Goal: Book appointment/travel/reservation

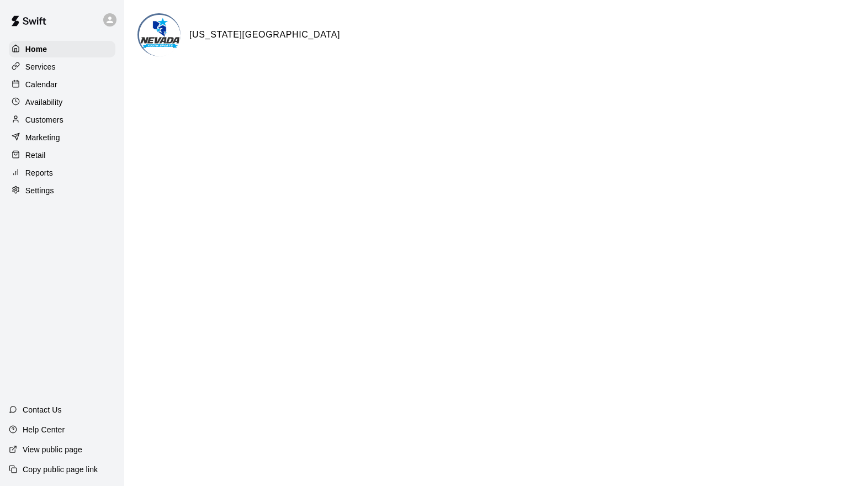
click at [49, 89] on p "Calendar" at bounding box center [41, 84] width 32 height 11
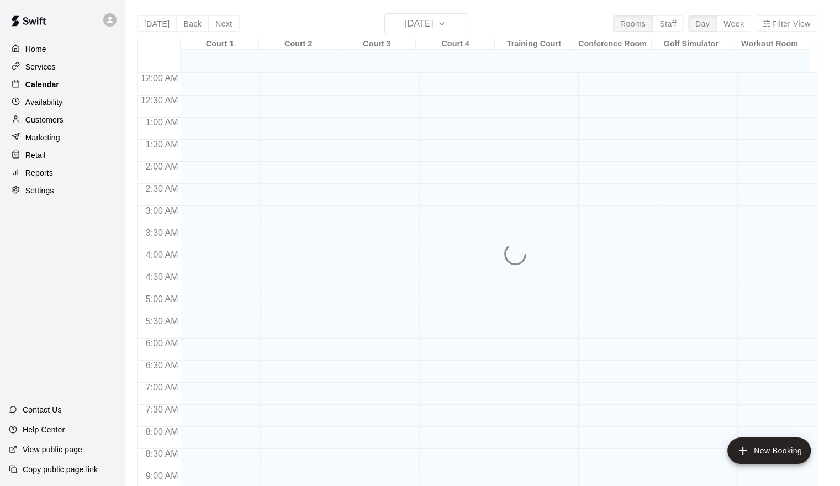
scroll to position [601, 0]
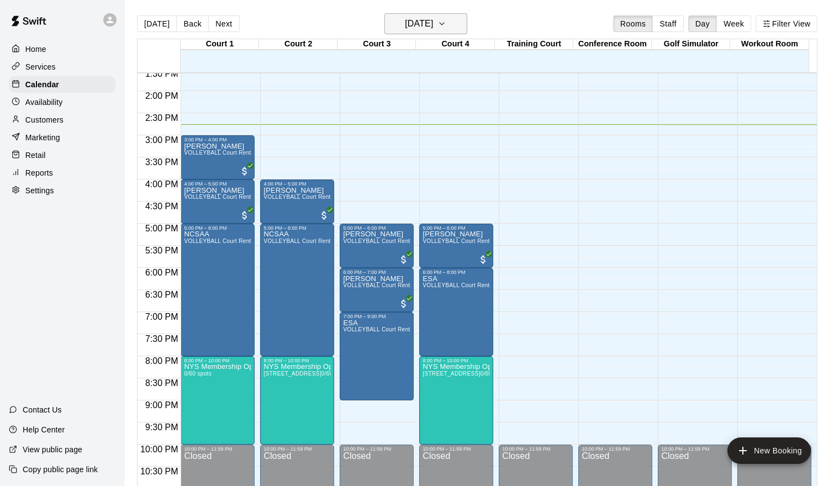
click at [433, 22] on h6 "[DATE]" at bounding box center [419, 23] width 28 height 15
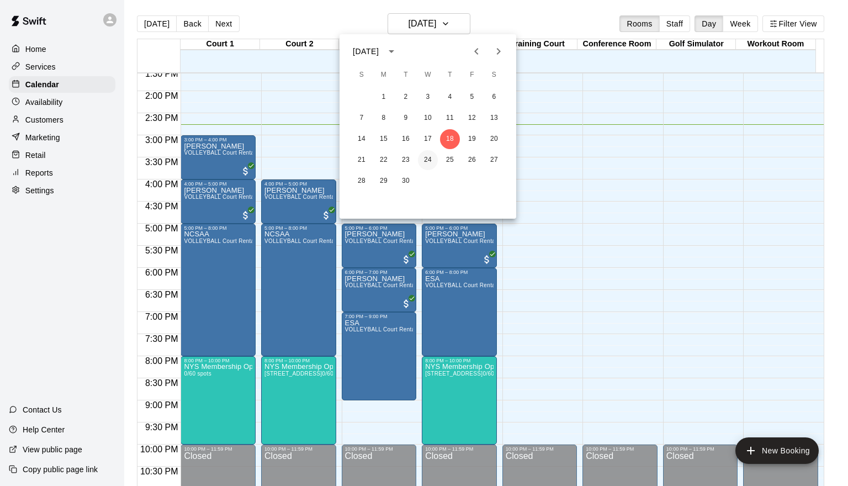
click at [429, 156] on button "24" at bounding box center [428, 160] width 20 height 20
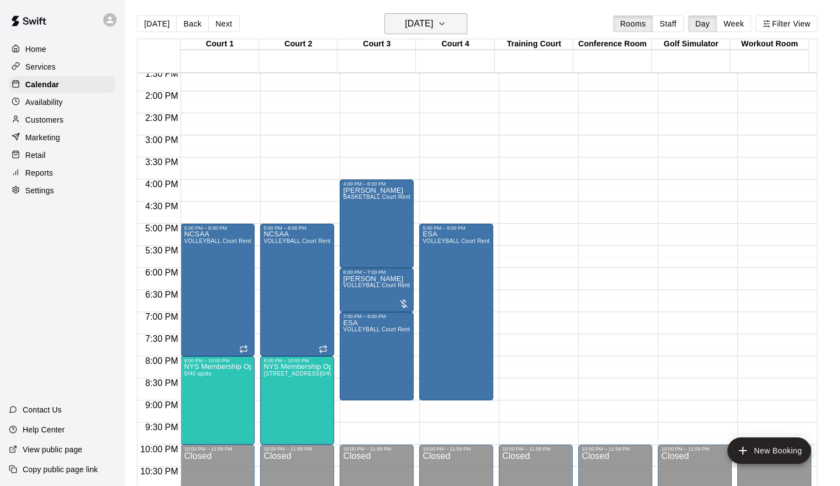
click at [433, 31] on h6 "[DATE]" at bounding box center [419, 23] width 28 height 15
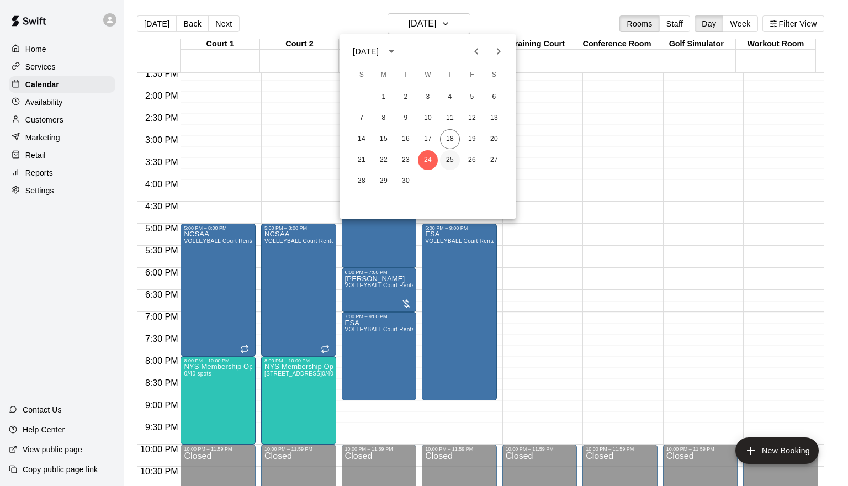
click at [457, 160] on button "25" at bounding box center [450, 160] width 20 height 20
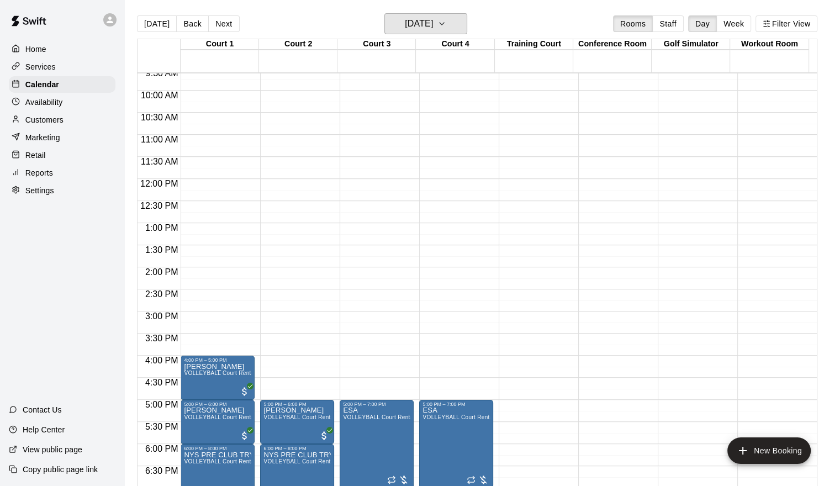
scroll to position [435, 0]
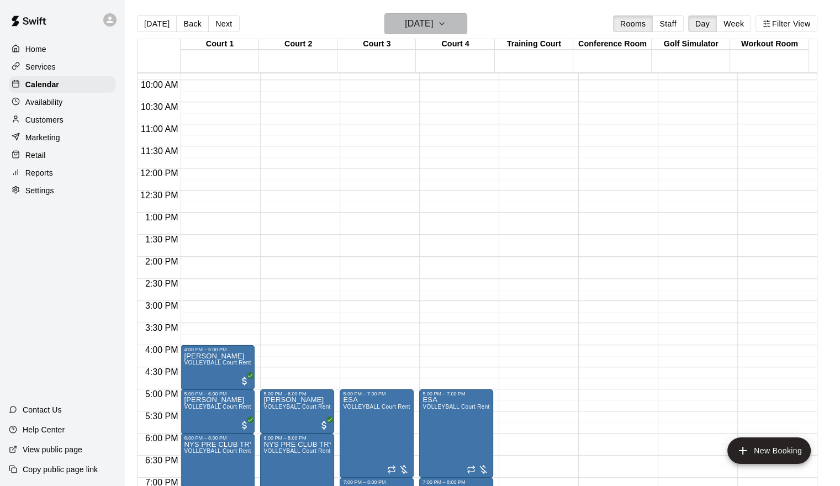
click at [433, 23] on h6 "[DATE]" at bounding box center [419, 23] width 28 height 15
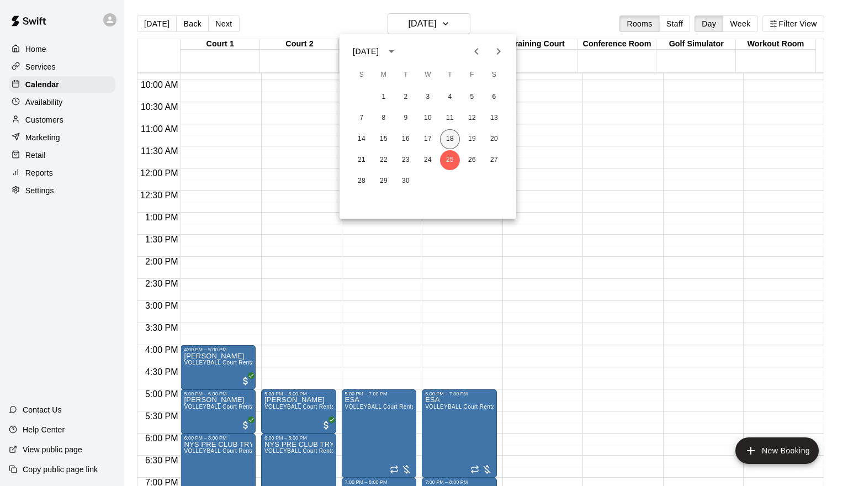
click at [451, 138] on button "18" at bounding box center [450, 139] width 20 height 20
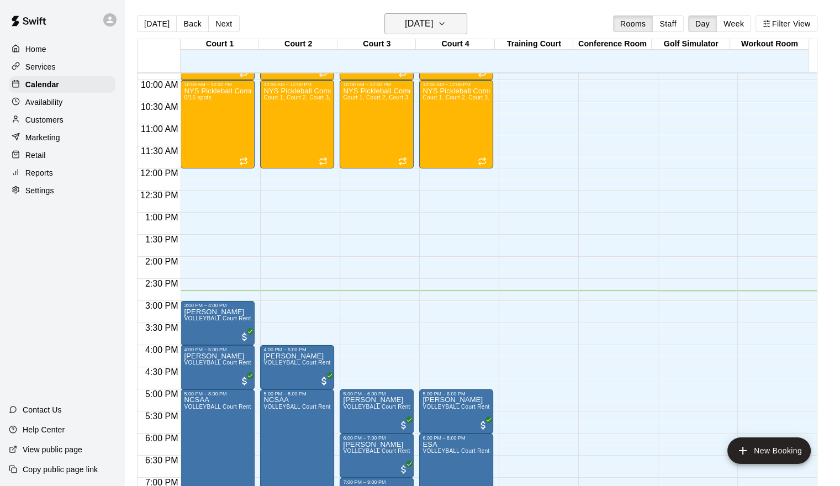
click at [433, 24] on h6 "[DATE]" at bounding box center [419, 23] width 28 height 15
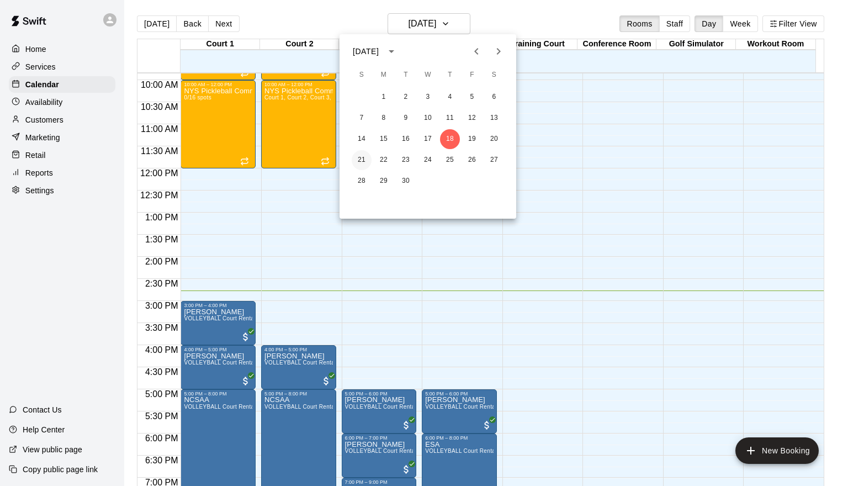
click at [358, 160] on button "21" at bounding box center [362, 160] width 20 height 20
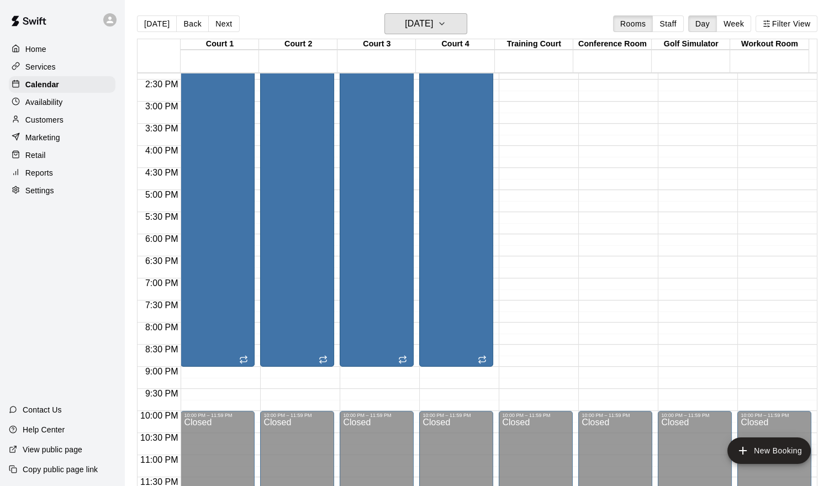
scroll to position [414, 0]
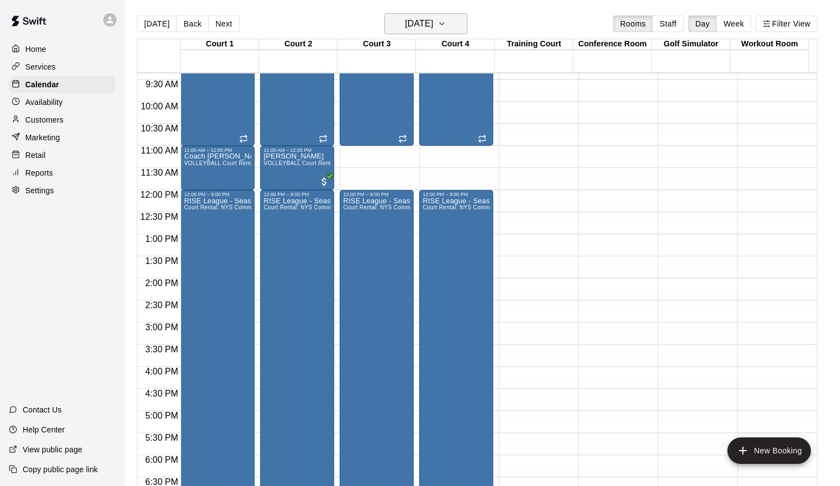
click at [454, 23] on button "[DATE]" at bounding box center [425, 23] width 83 height 21
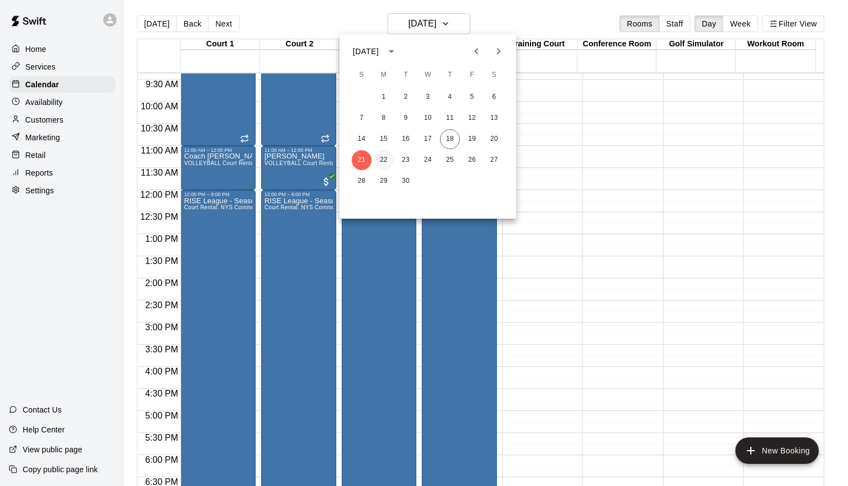
click at [385, 160] on button "22" at bounding box center [384, 160] width 20 height 20
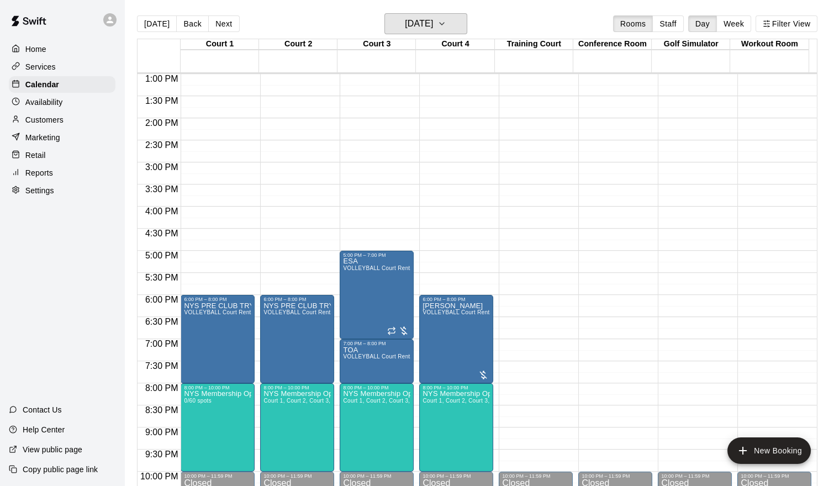
scroll to position [635, 0]
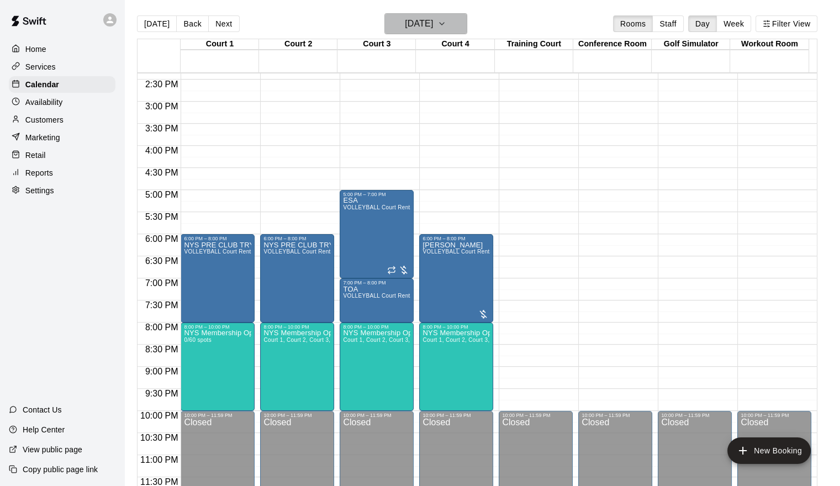
click at [446, 24] on icon "button" at bounding box center [441, 23] width 9 height 13
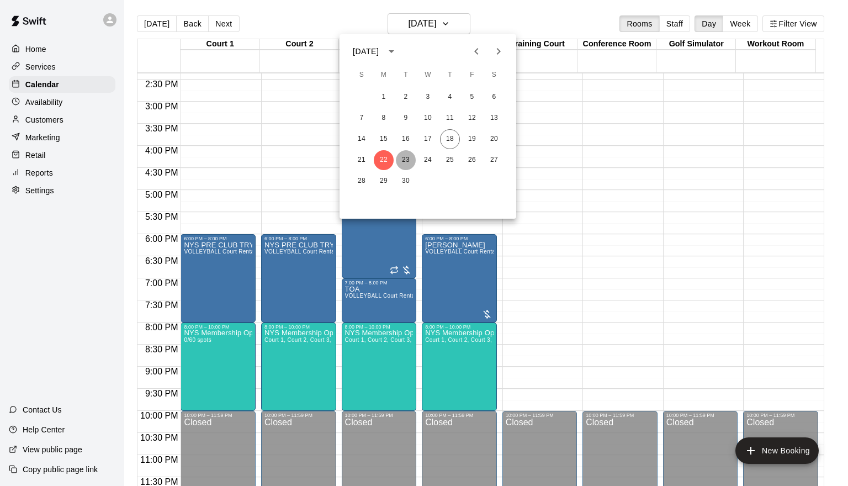
click at [407, 153] on button "23" at bounding box center [406, 160] width 20 height 20
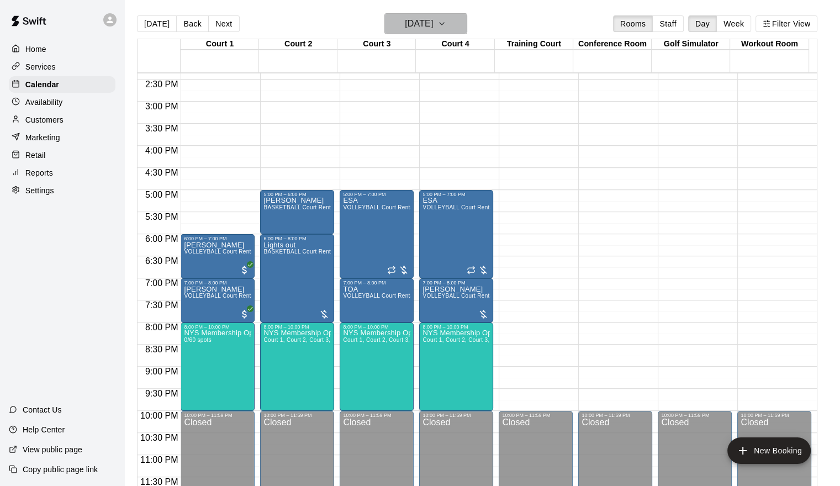
click at [417, 24] on h6 "[DATE]" at bounding box center [419, 23] width 28 height 15
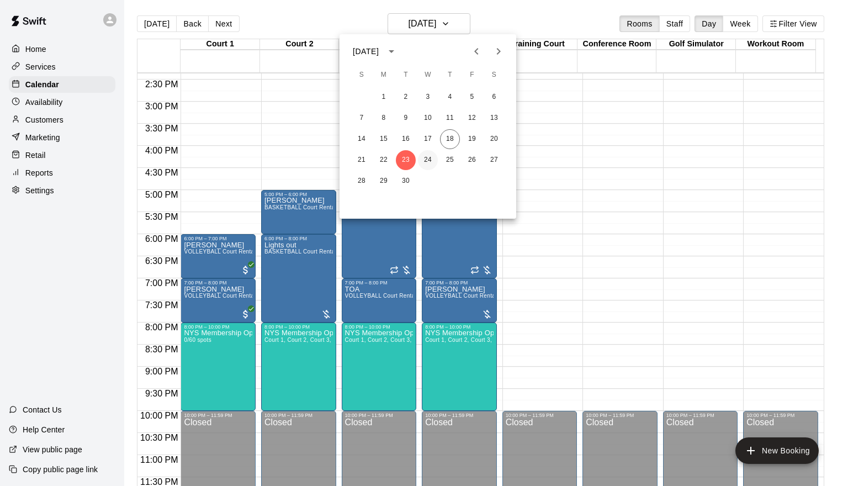
click at [431, 154] on button "24" at bounding box center [428, 160] width 20 height 20
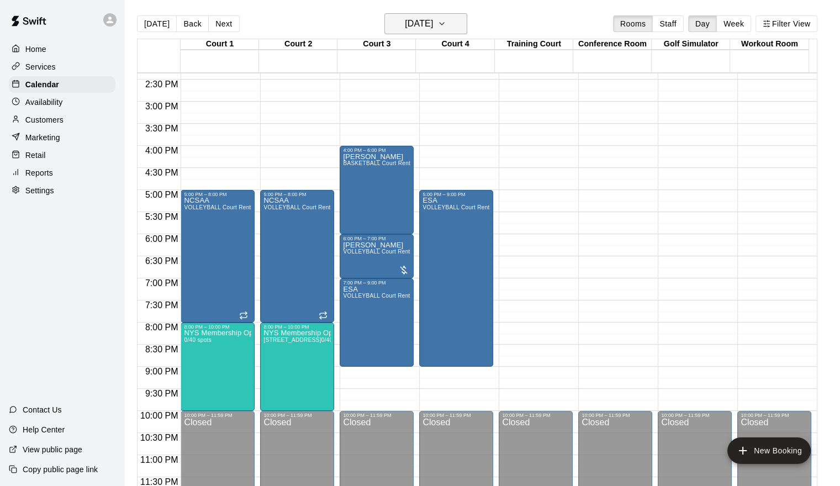
click at [460, 20] on button "[DATE]" at bounding box center [425, 23] width 83 height 21
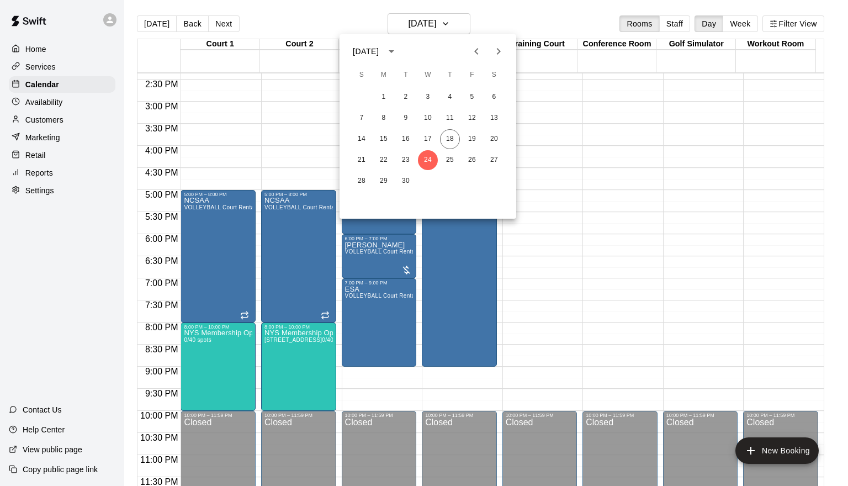
click at [499, 50] on icon "Next month" at bounding box center [498, 51] width 13 height 13
click at [429, 93] on button "1" at bounding box center [428, 97] width 20 height 20
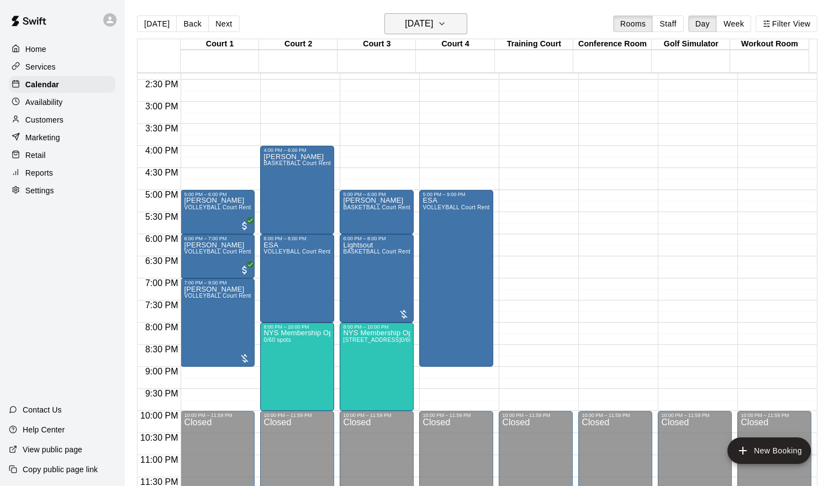
click at [446, 18] on icon "button" at bounding box center [441, 23] width 9 height 13
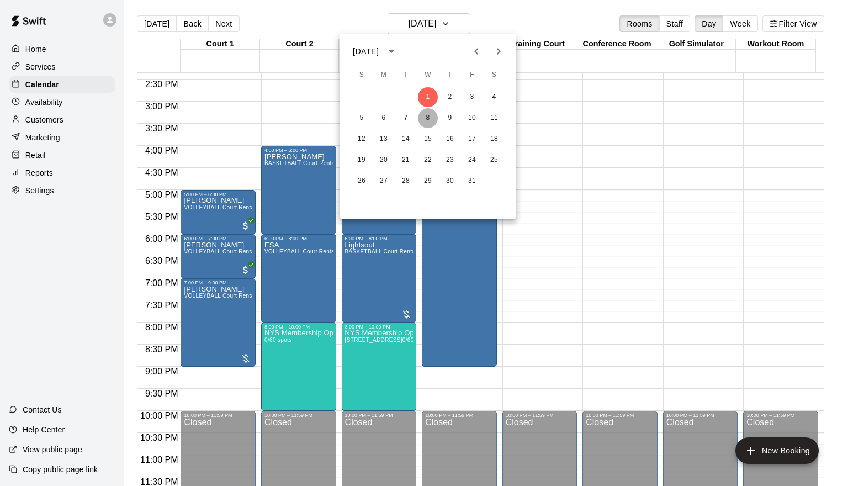
click at [424, 115] on button "8" at bounding box center [428, 118] width 20 height 20
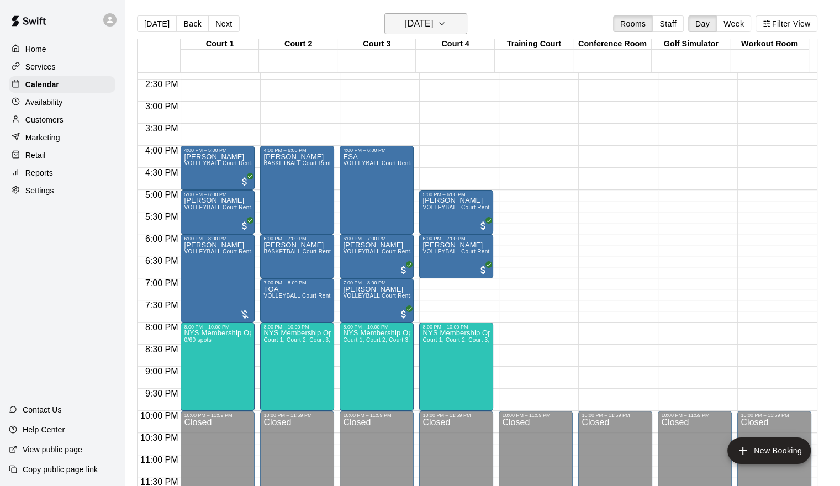
click at [433, 23] on h6 "[DATE]" at bounding box center [419, 23] width 28 height 15
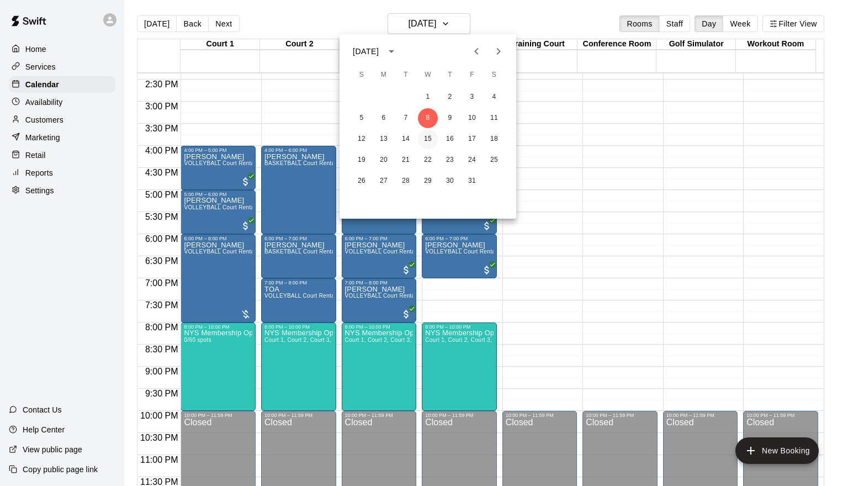
click at [429, 137] on button "15" at bounding box center [428, 139] width 20 height 20
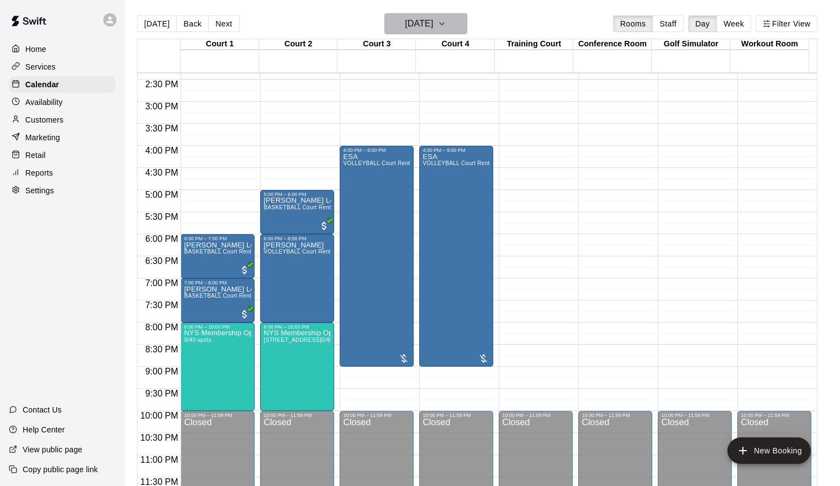
click at [461, 27] on button "[DATE]" at bounding box center [425, 23] width 83 height 21
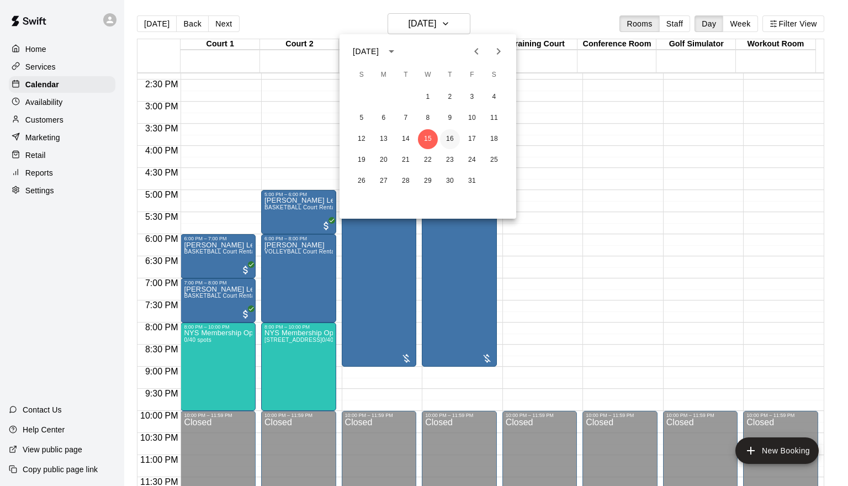
click at [449, 137] on button "16" at bounding box center [450, 139] width 20 height 20
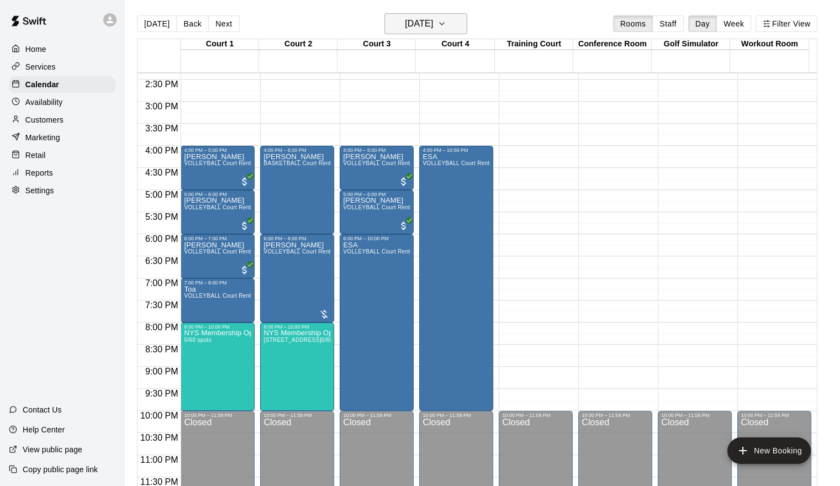
click at [444, 23] on icon "button" at bounding box center [442, 24] width 4 height 2
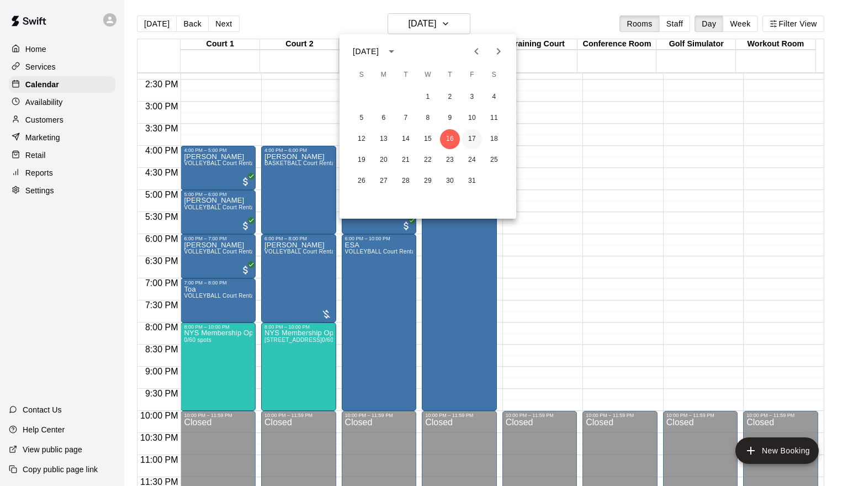
click at [475, 139] on button "17" at bounding box center [472, 139] width 20 height 20
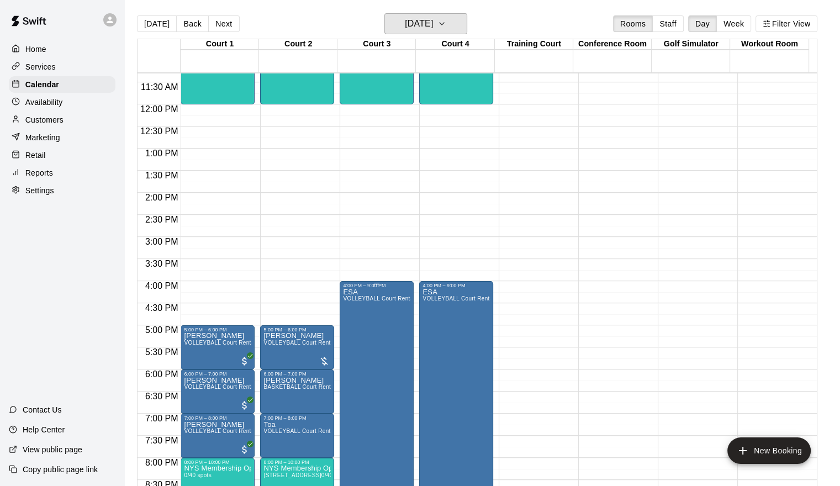
scroll to position [82, 0]
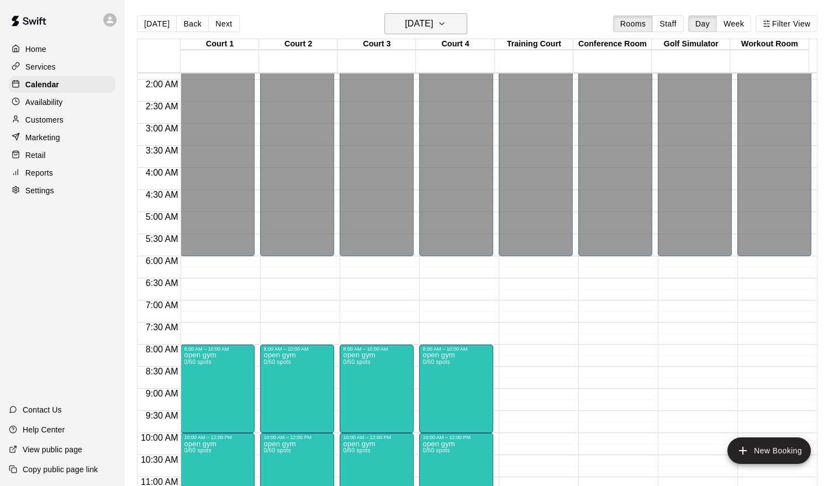
click at [433, 27] on h6 "[DATE]" at bounding box center [419, 23] width 28 height 15
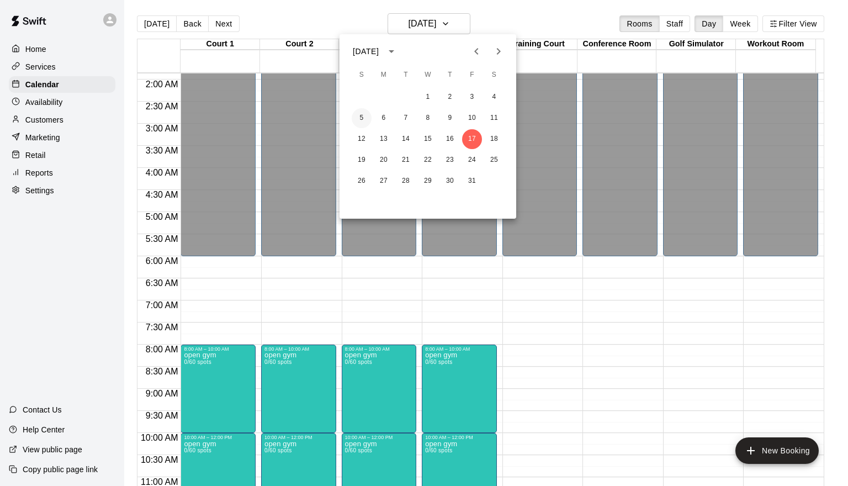
click at [364, 117] on button "5" at bounding box center [362, 118] width 20 height 20
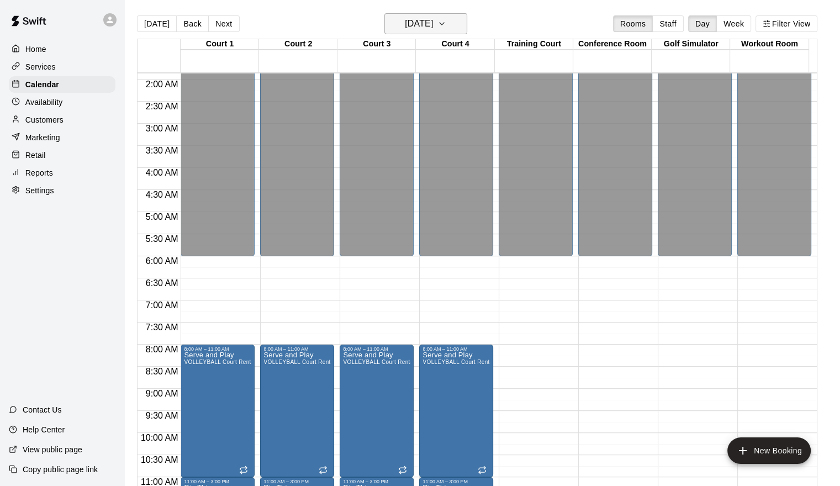
click at [433, 20] on h6 "[DATE]" at bounding box center [419, 23] width 28 height 15
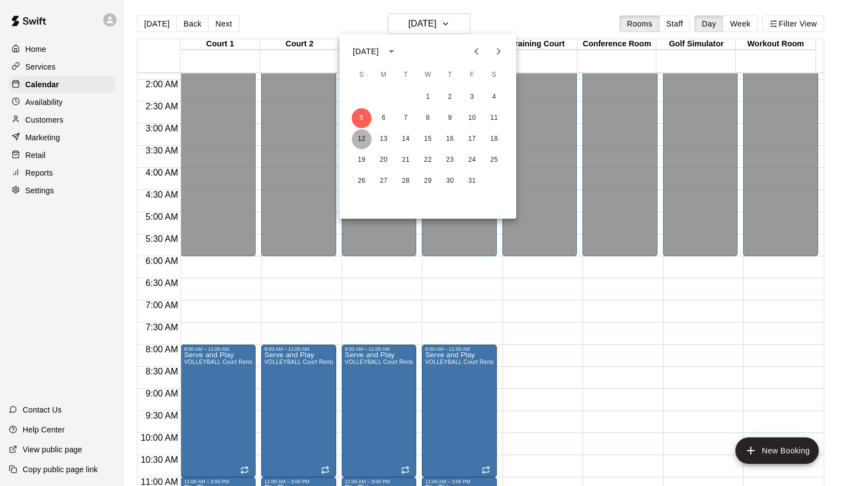
click at [365, 137] on button "12" at bounding box center [362, 139] width 20 height 20
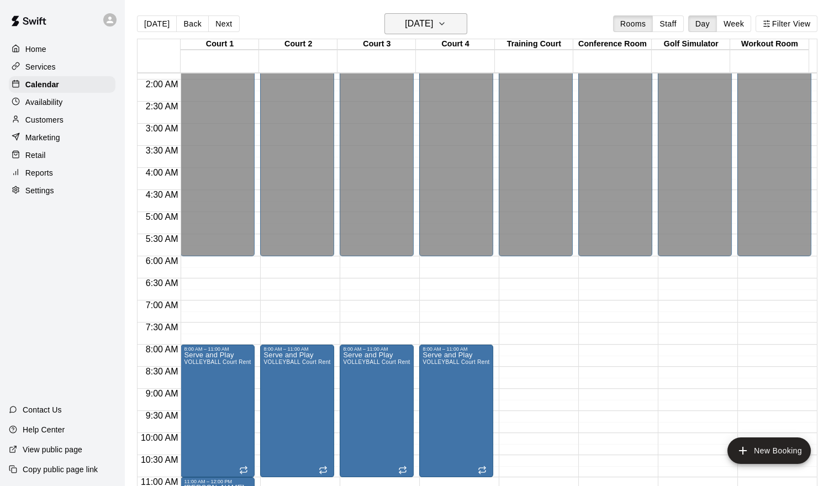
click at [467, 28] on button "[DATE]" at bounding box center [425, 23] width 83 height 21
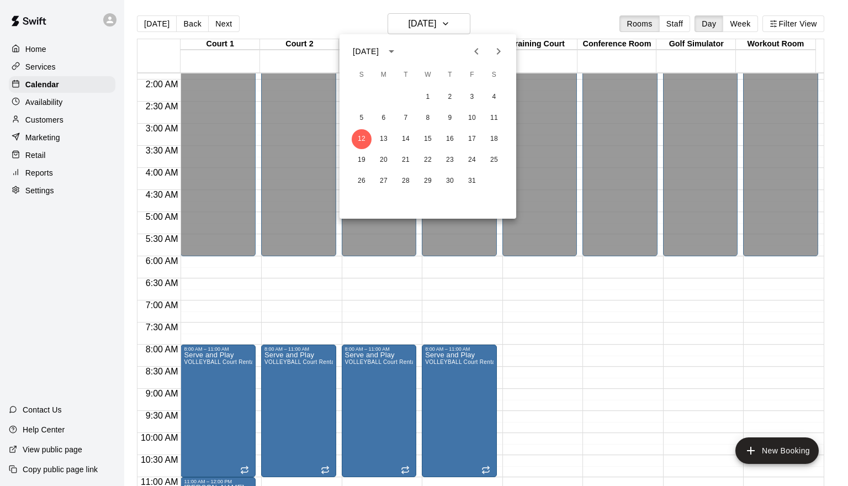
click at [476, 51] on icon "Previous month" at bounding box center [476, 51] width 4 height 7
click at [492, 138] on button "20" at bounding box center [494, 139] width 20 height 20
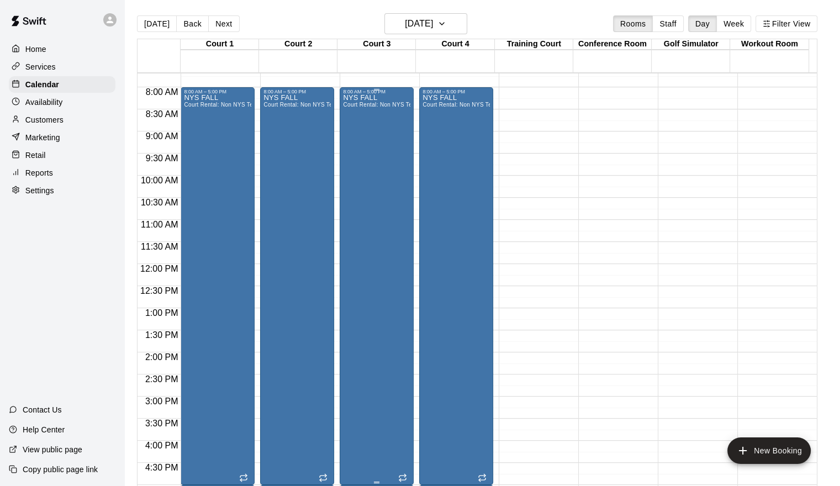
scroll to position [524, 0]
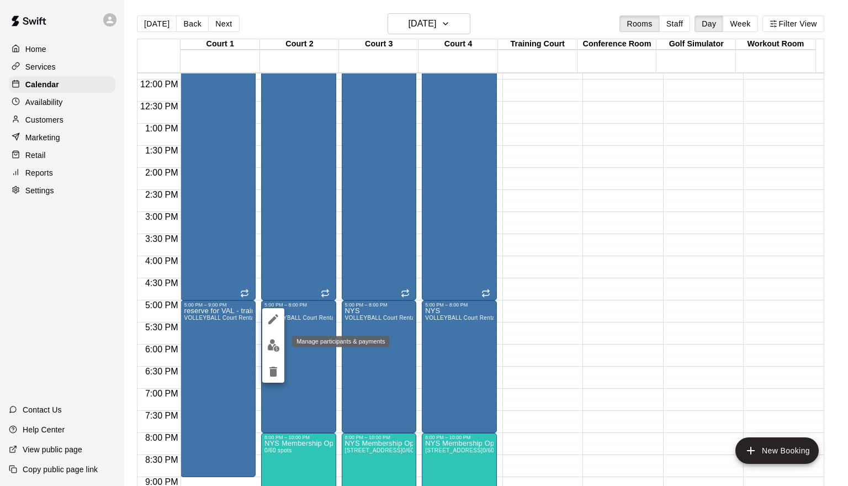
click at [277, 350] on img "edit" at bounding box center [273, 345] width 13 height 13
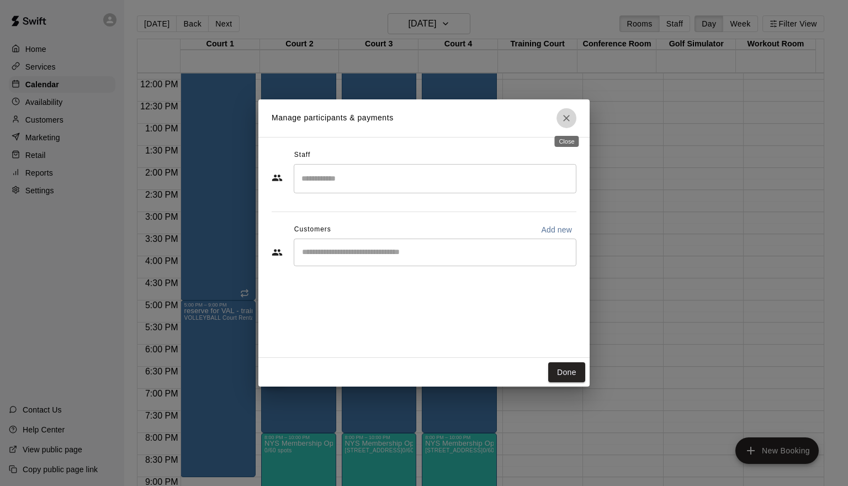
click at [571, 118] on icon "Close" at bounding box center [566, 118] width 11 height 11
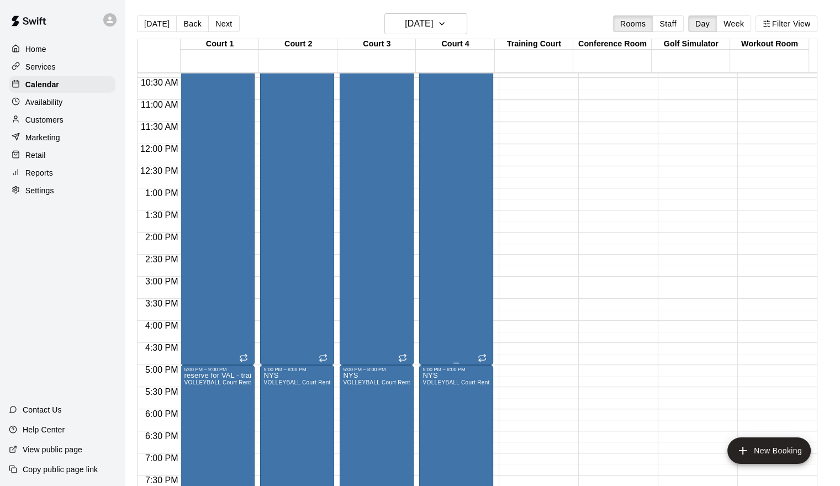
scroll to position [469, 0]
